Goal: Task Accomplishment & Management: Use online tool/utility

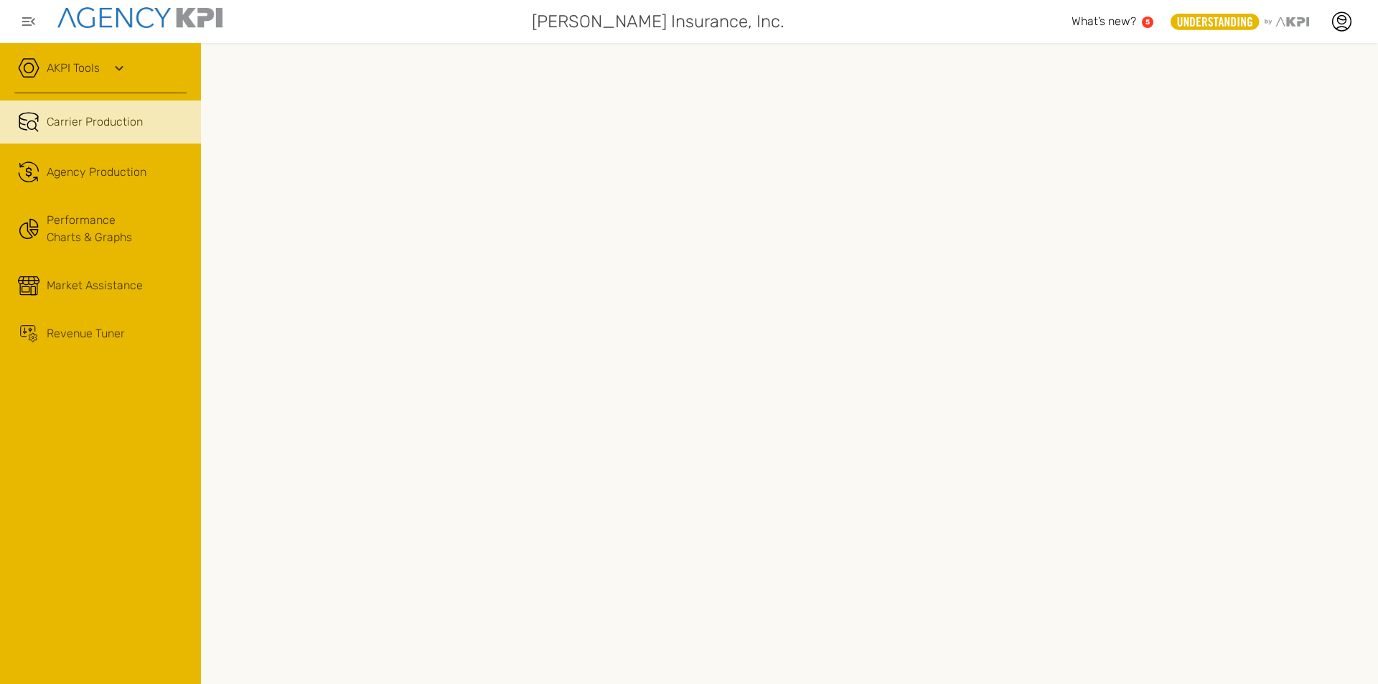
click at [85, 72] on link "AKPI Tools" at bounding box center [73, 68] width 53 height 17
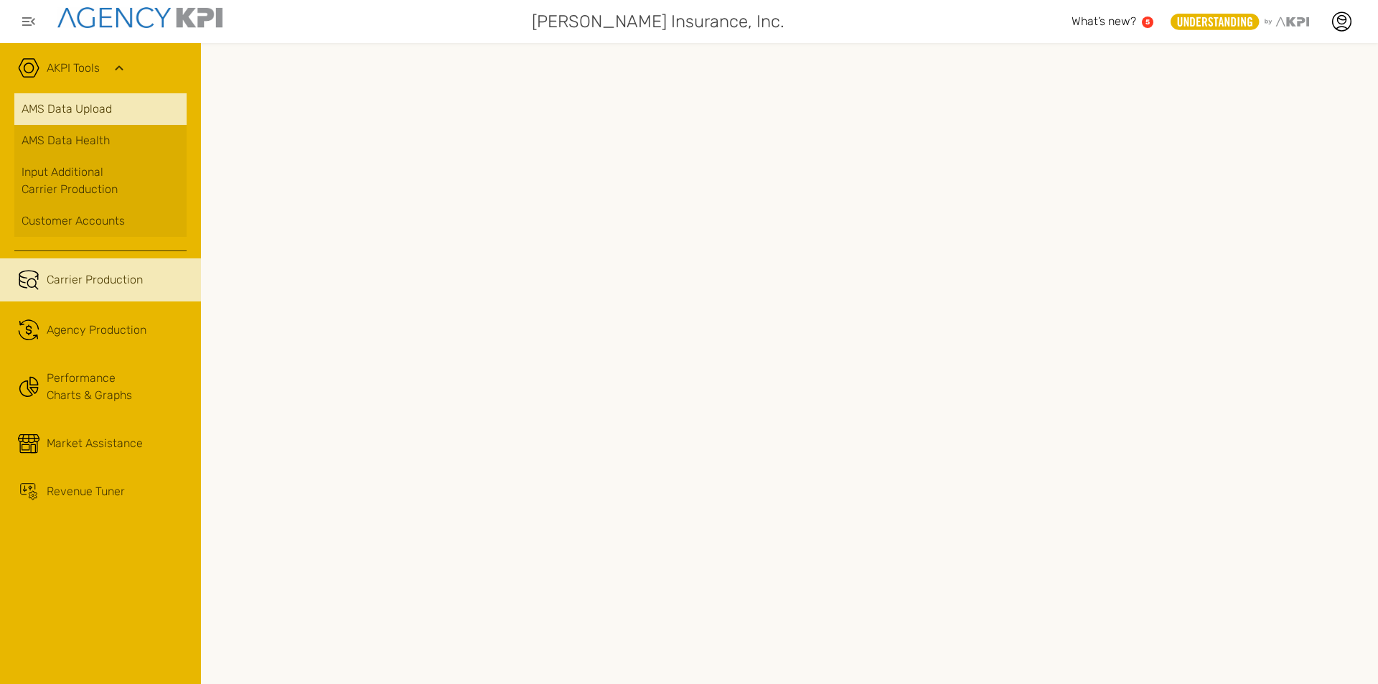
click at [81, 113] on link "AMS Data Upload" at bounding box center [100, 109] width 172 height 32
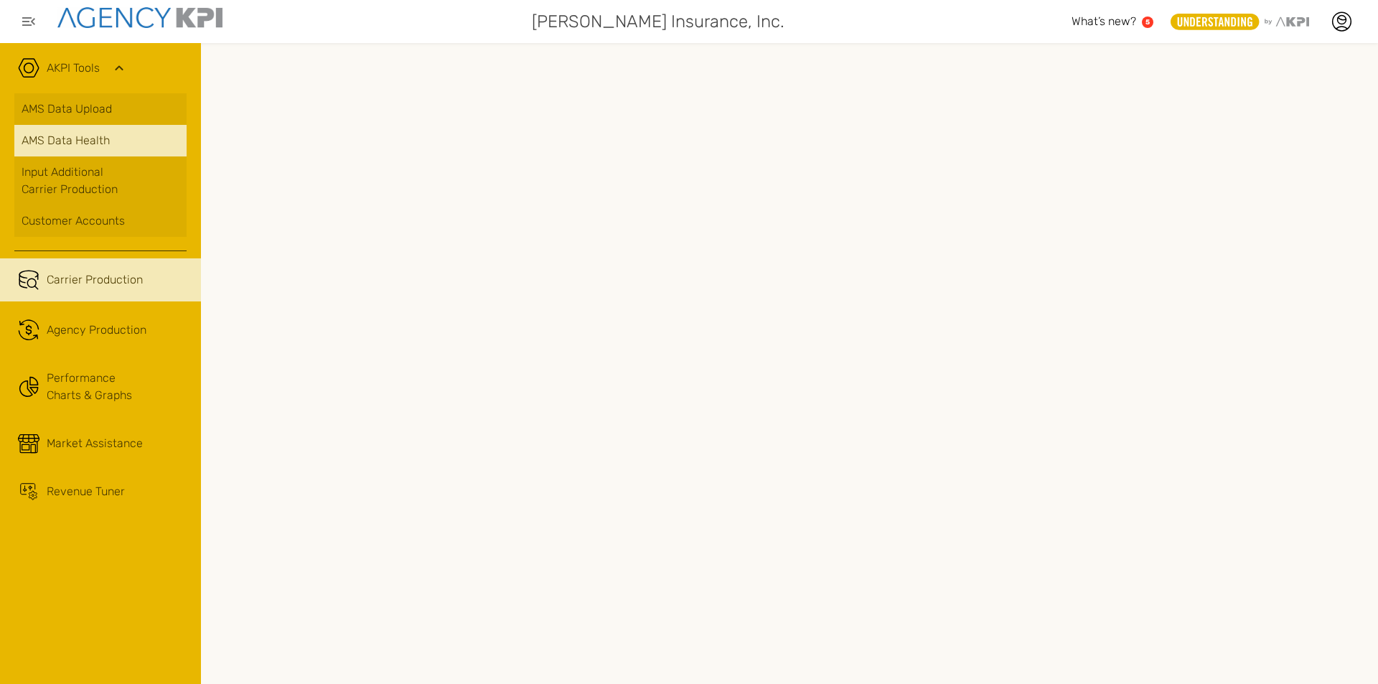
click at [98, 135] on span "AMS Data Health" at bounding box center [66, 140] width 88 height 17
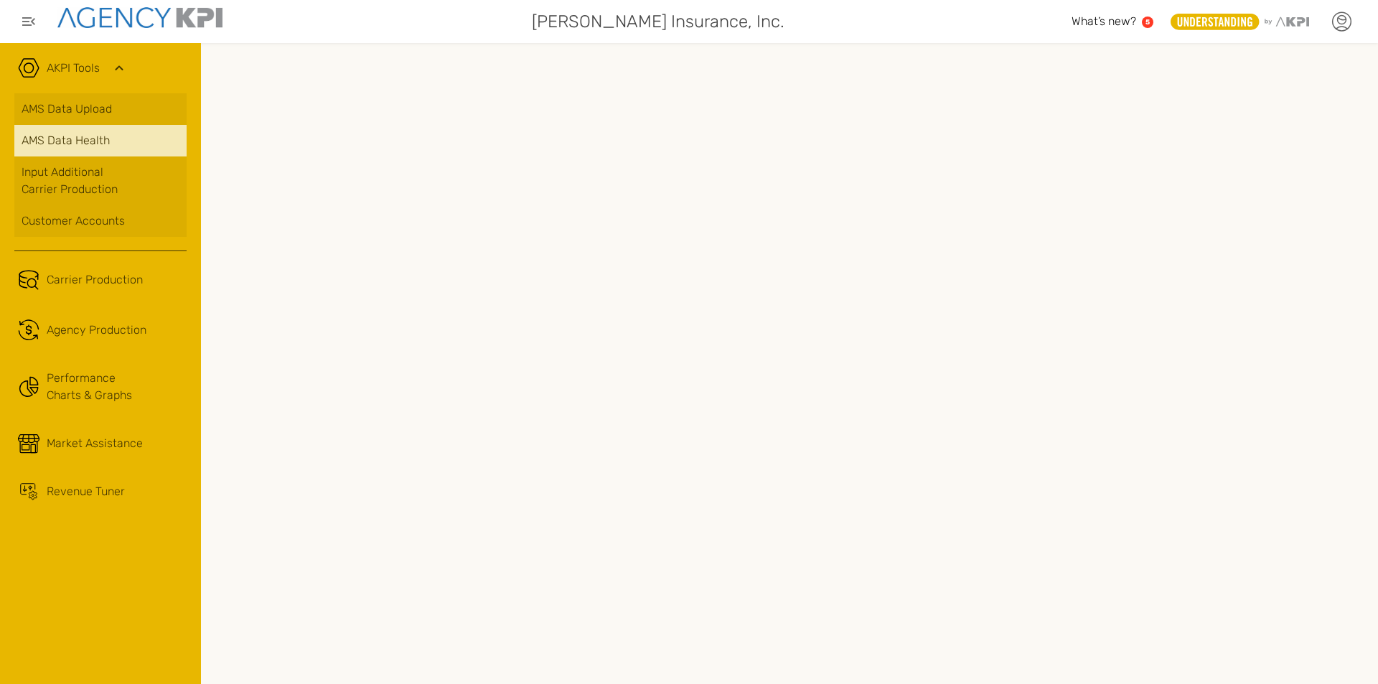
click at [1343, 26] on icon at bounding box center [1341, 22] width 22 height 22
click at [1248, 155] on li "Log Out" at bounding box center [1281, 151] width 160 height 37
